Goal: Navigation & Orientation: Find specific page/section

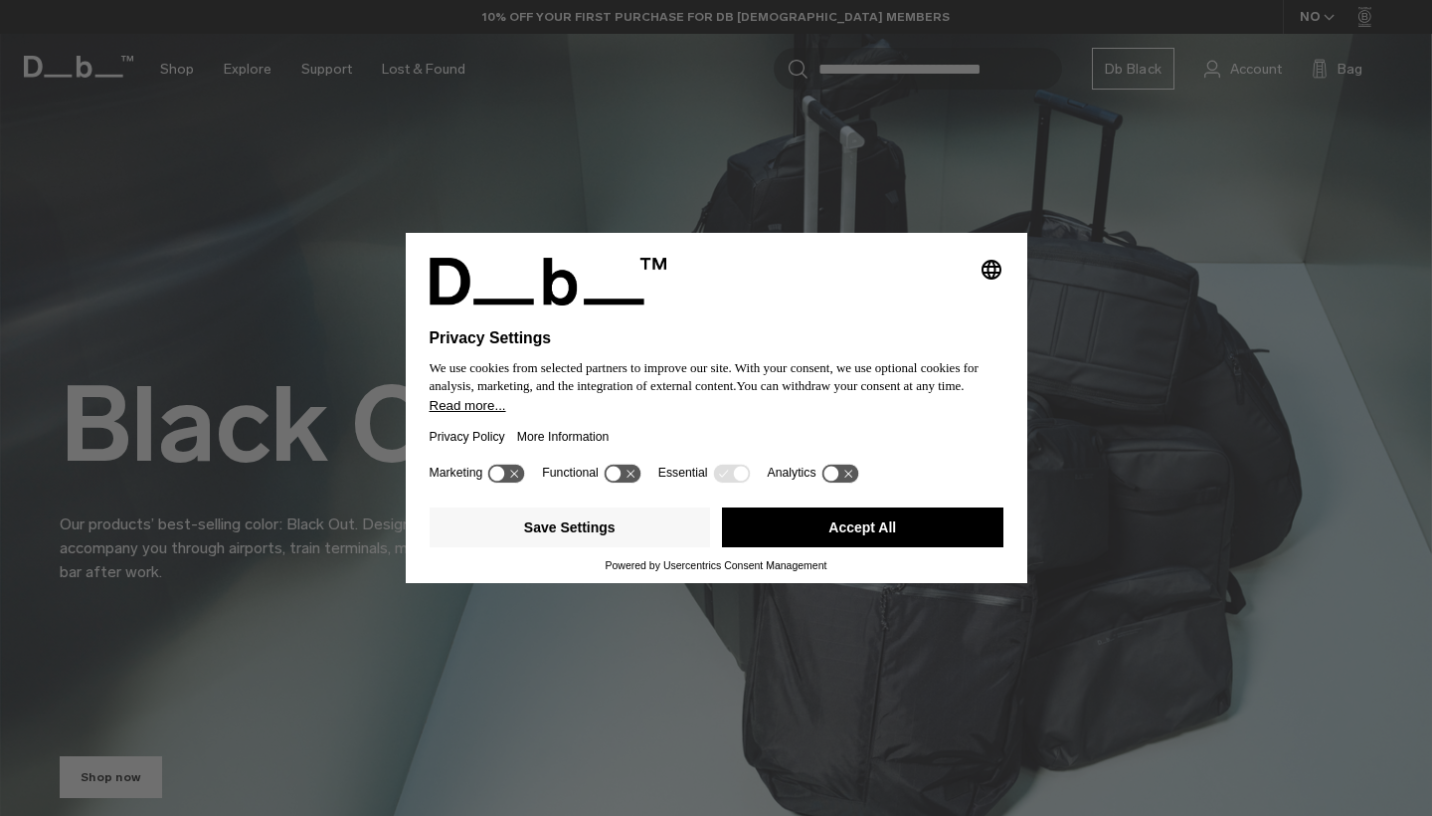
click at [953, 543] on button "Accept All" at bounding box center [862, 527] width 281 height 40
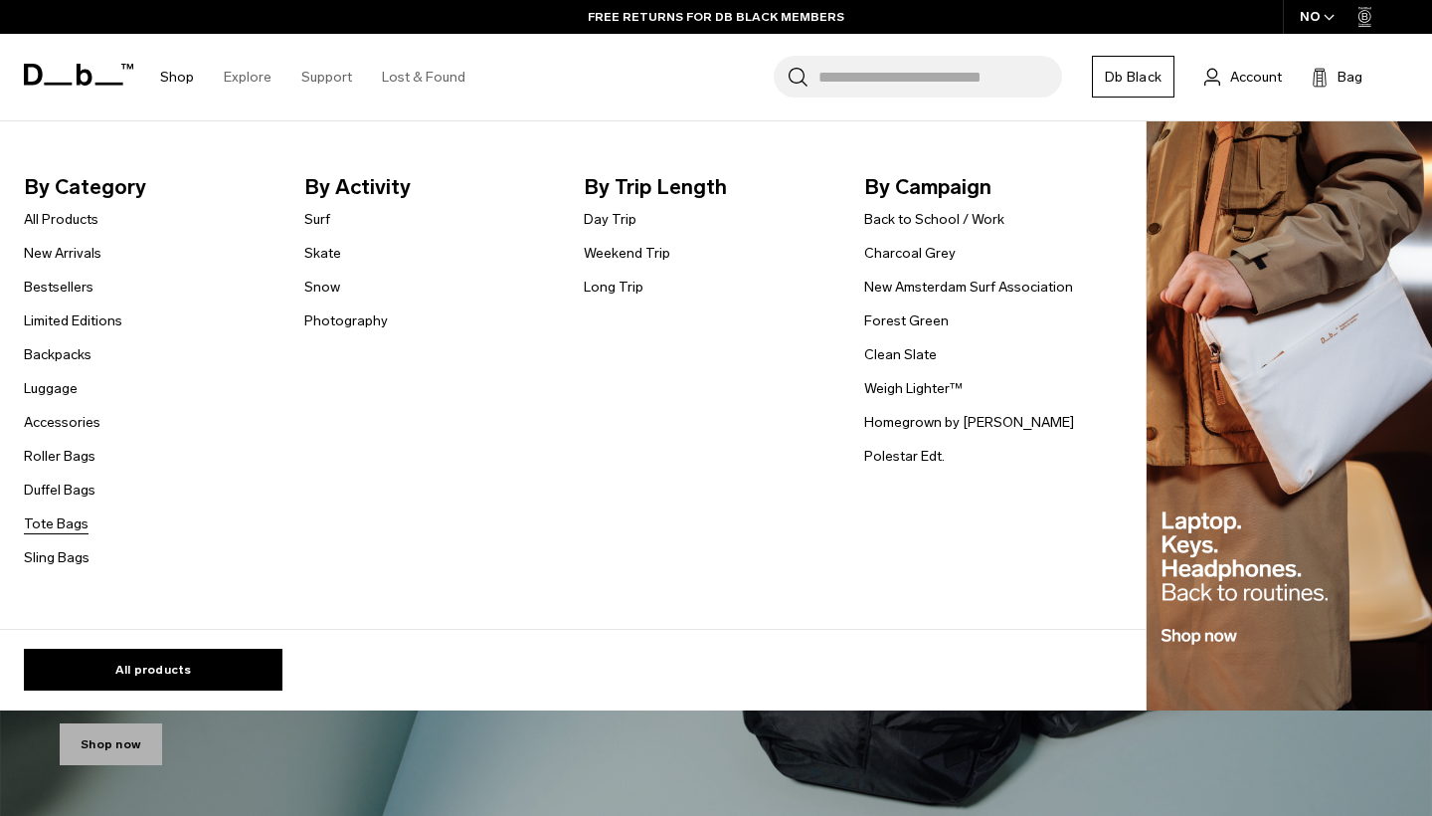
scroll to position [32, 0]
click at [78, 218] on link "All Products" at bounding box center [61, 219] width 75 height 21
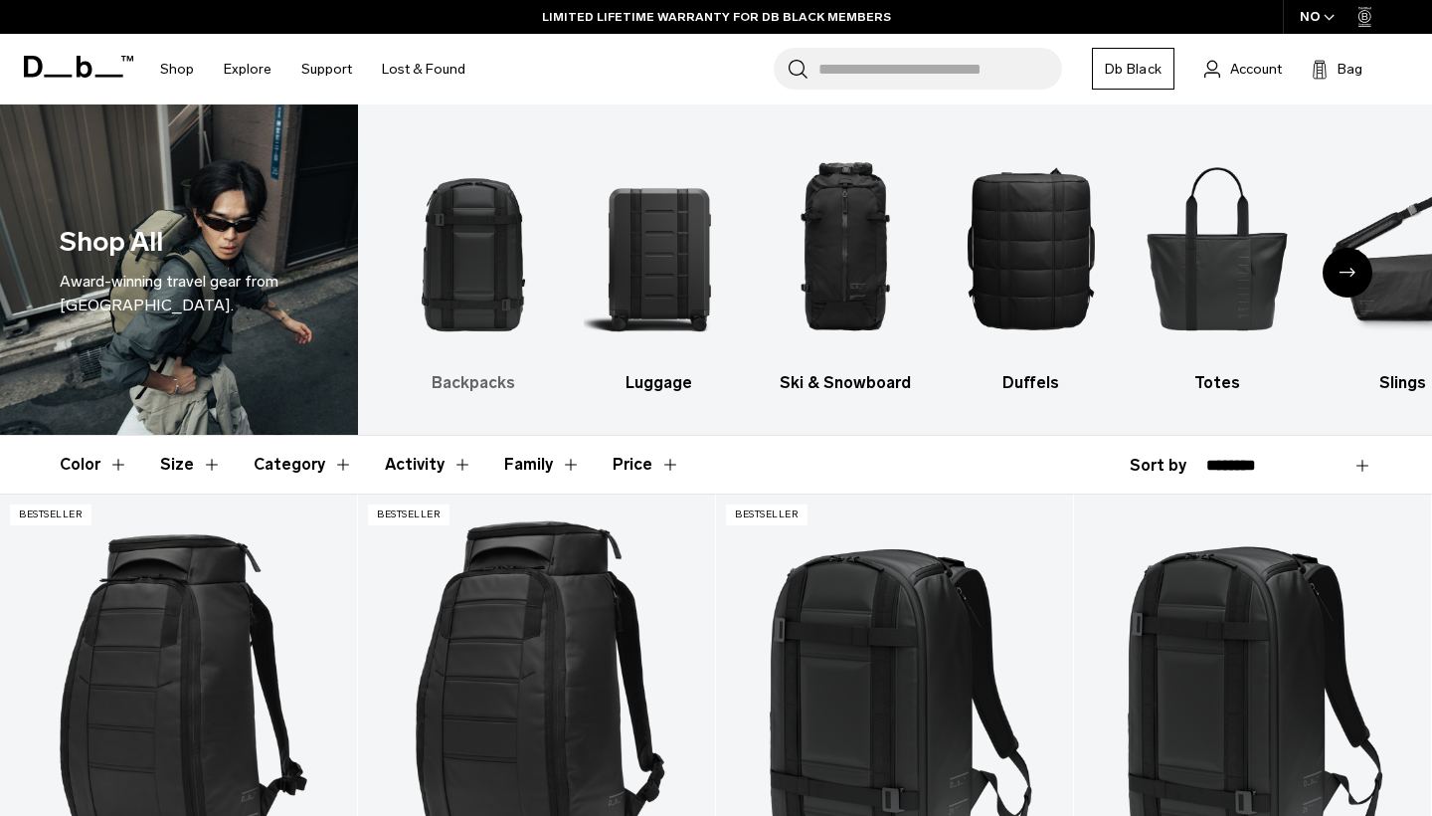
click at [501, 233] on img "1 / 10" at bounding box center [473, 247] width 151 height 227
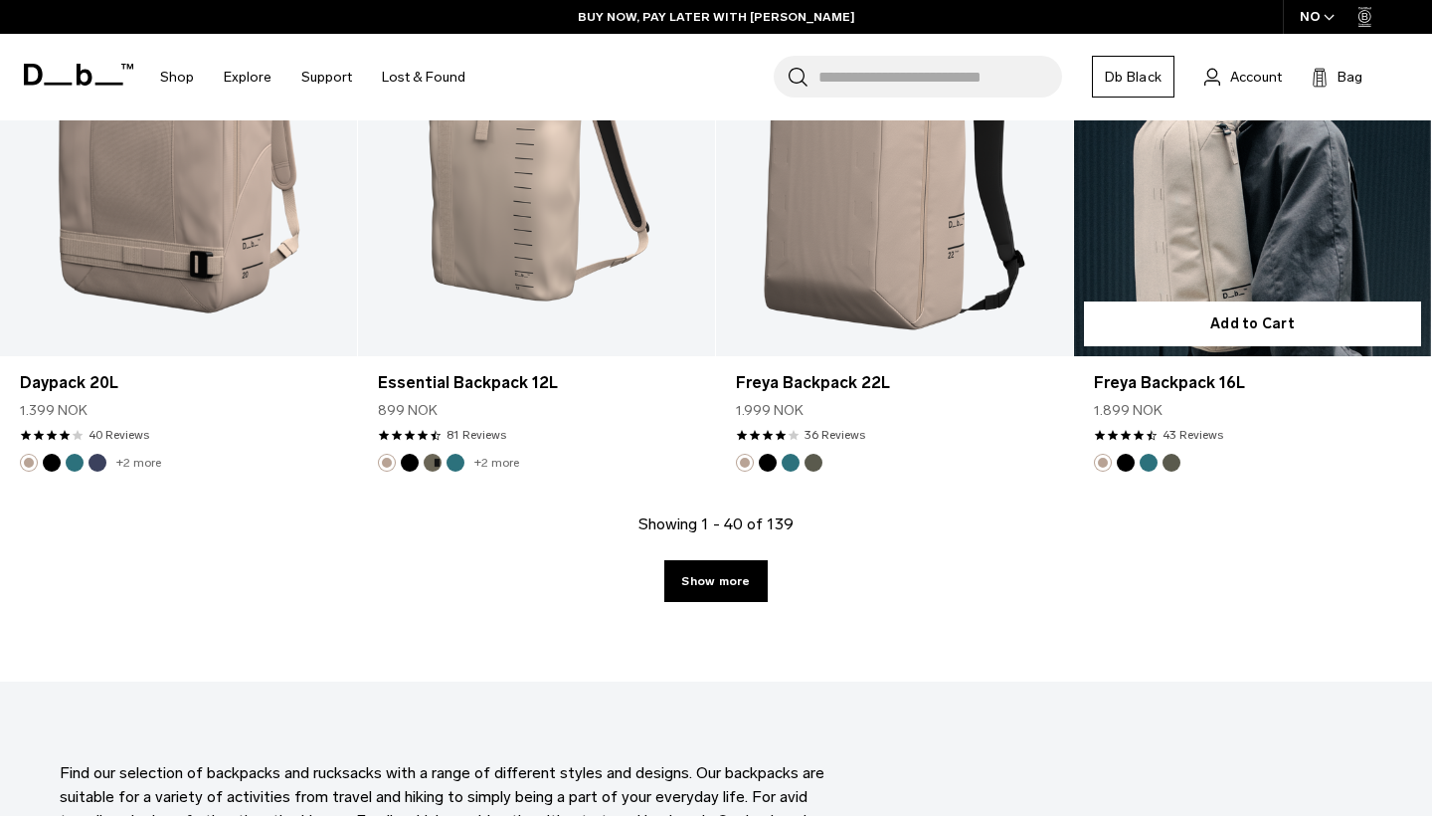
scroll to position [5514, 0]
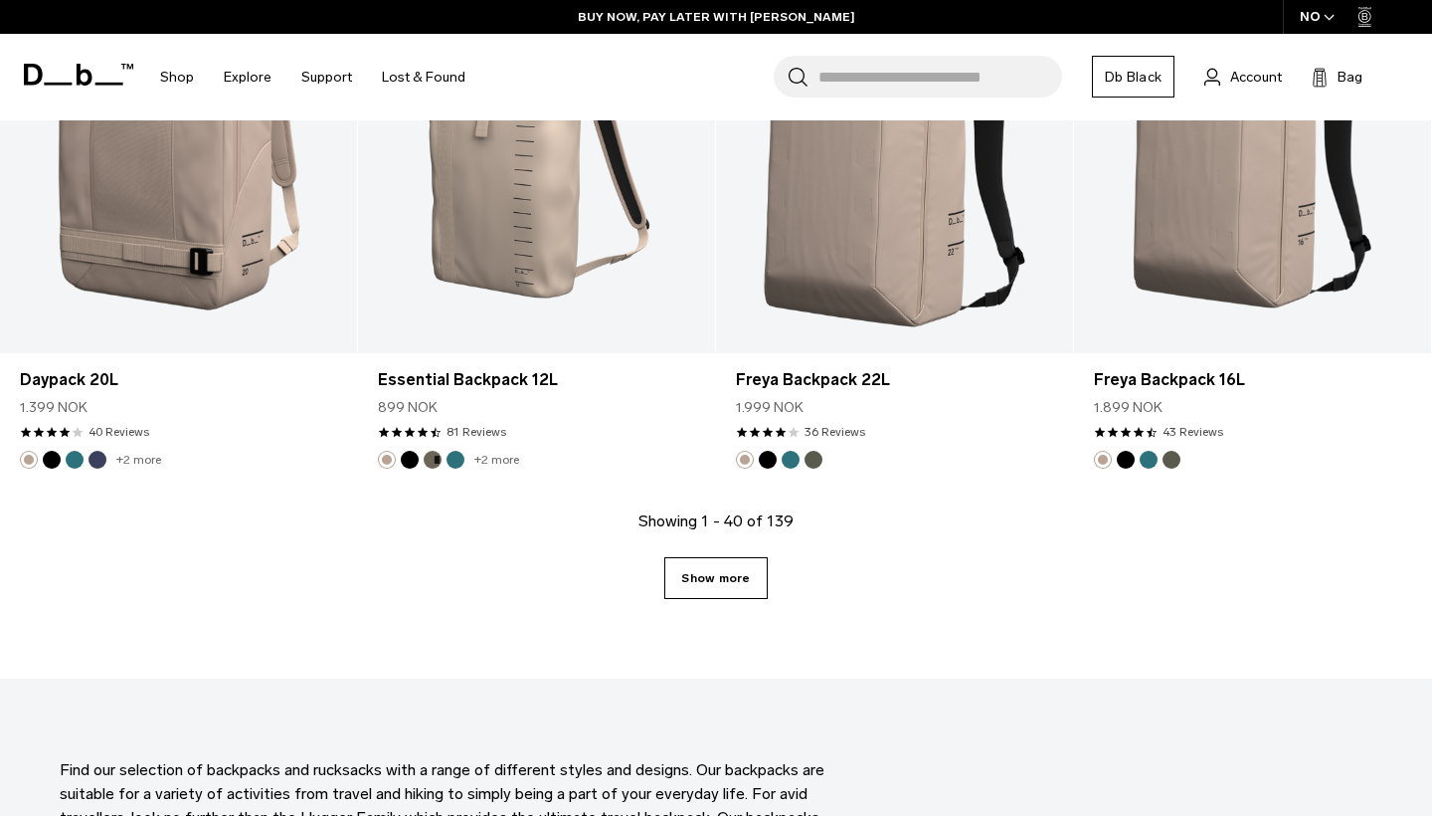
click at [701, 591] on link "Show more" at bounding box center [715, 578] width 102 height 42
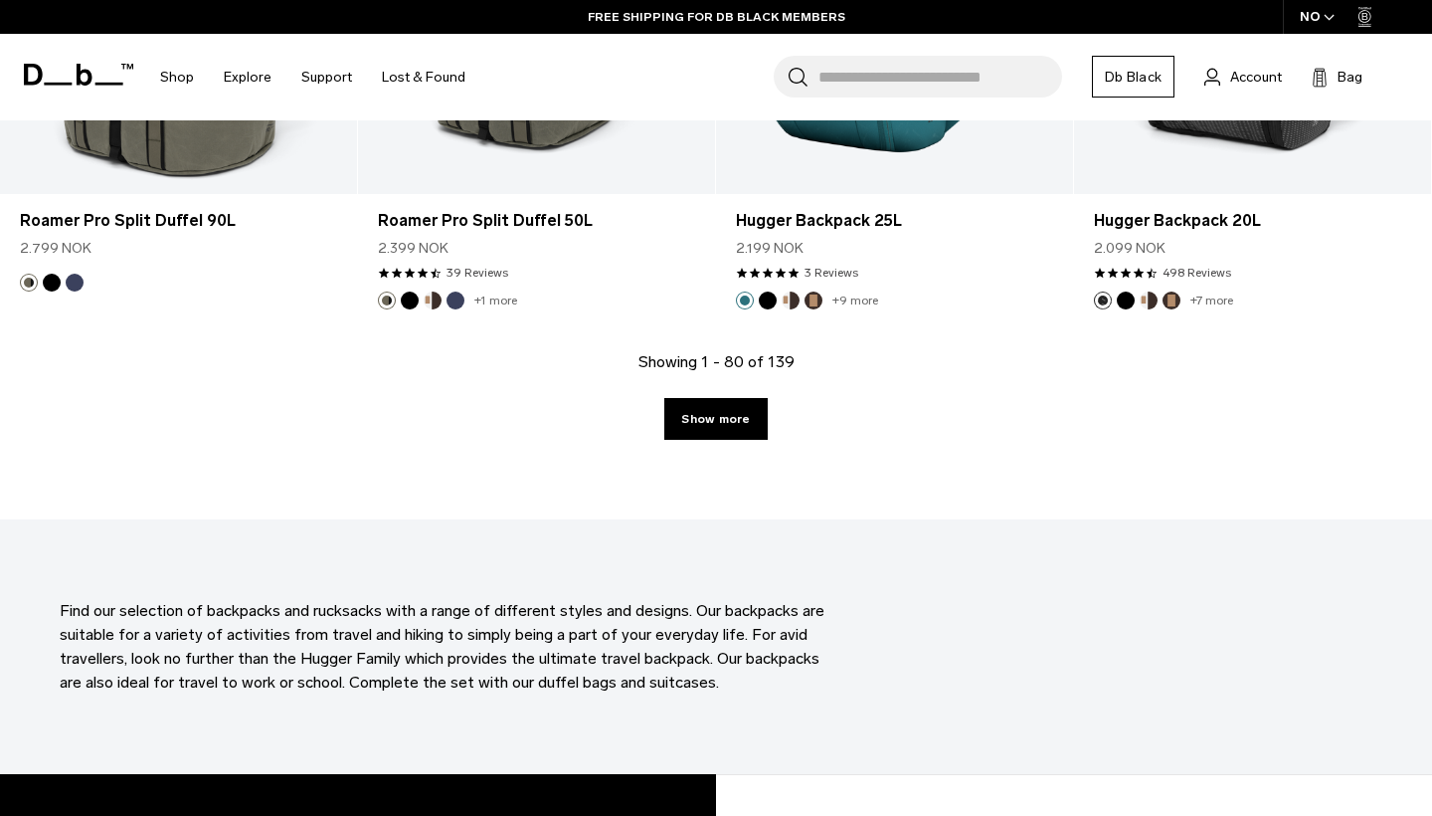
scroll to position [11211, 0]
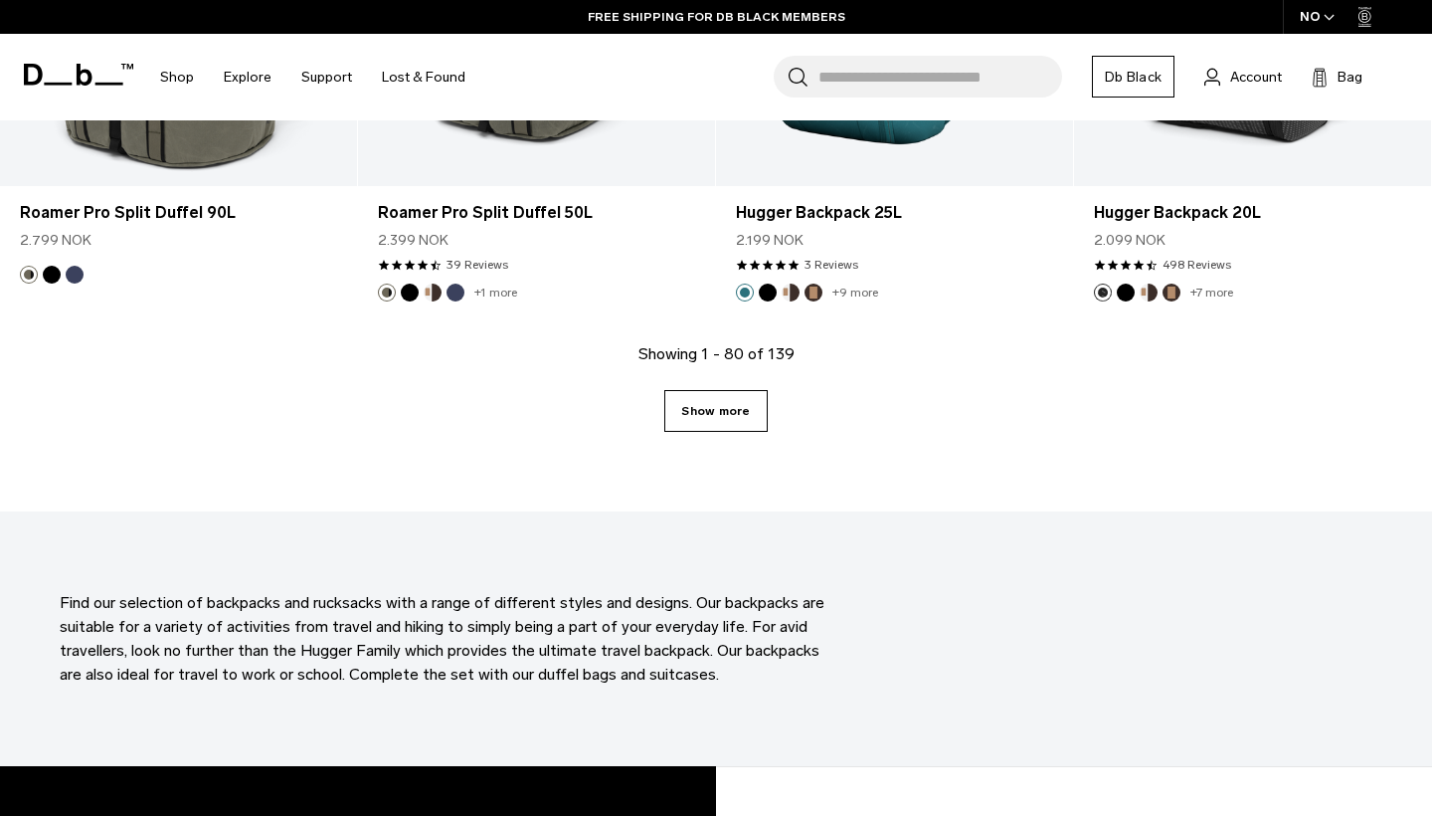
click at [753, 413] on link "Show more" at bounding box center [715, 411] width 102 height 42
